Goal: Information Seeking & Learning: Find specific page/section

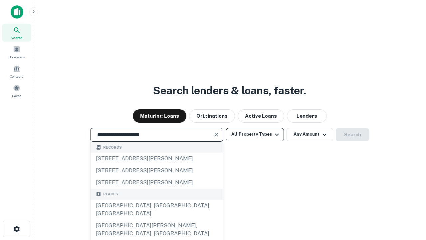
click at [156, 219] on div "[GEOGRAPHIC_DATA], [GEOGRAPHIC_DATA], [GEOGRAPHIC_DATA]" at bounding box center [157, 209] width 132 height 20
click at [255, 134] on button "All Property Types" at bounding box center [255, 134] width 58 height 13
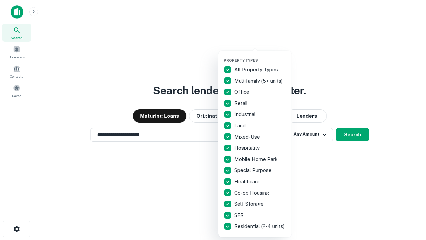
type input "**********"
click at [260, 56] on button "button" at bounding box center [260, 56] width 73 height 0
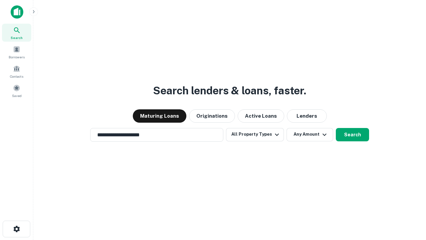
scroll to position [4, 80]
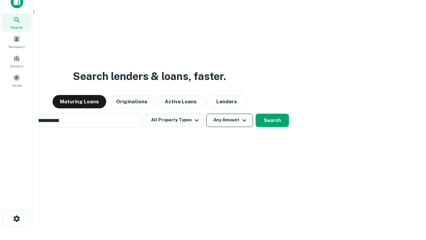
click at [206, 114] on button "Any Amount" at bounding box center [229, 120] width 47 height 13
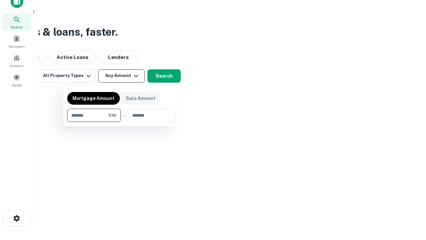
type input "*******"
click at [122, 122] on button "button" at bounding box center [121, 122] width 109 height 0
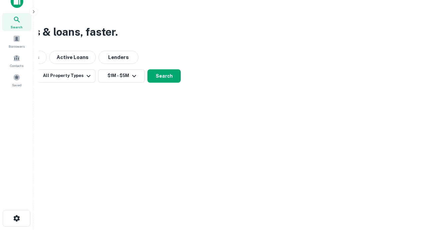
scroll to position [10, 0]
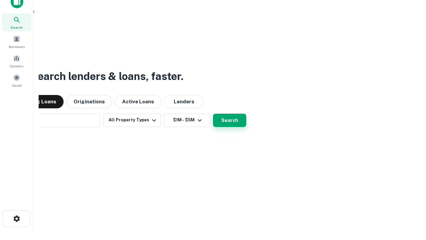
click at [213, 114] on button "Search" at bounding box center [229, 120] width 33 height 13
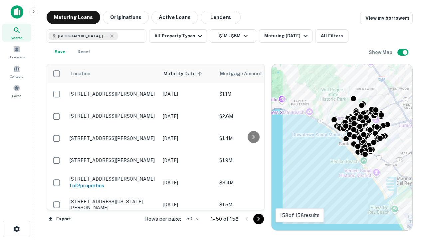
click at [192, 218] on body "Search Borrowers Contacts Saved Maturing Loans Originations Active Loans Lender…" at bounding box center [213, 120] width 426 height 240
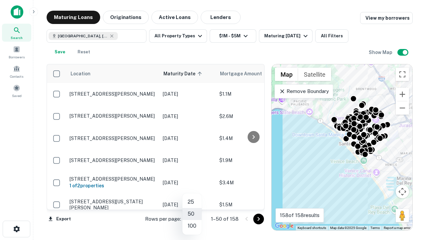
click at [192, 202] on li "25" at bounding box center [191, 202] width 19 height 12
